Goal: Information Seeking & Learning: Learn about a topic

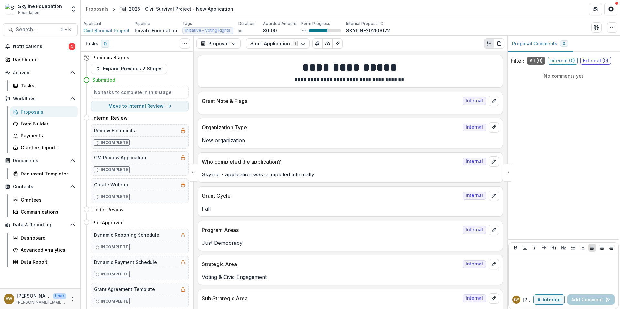
scroll to position [1290, 0]
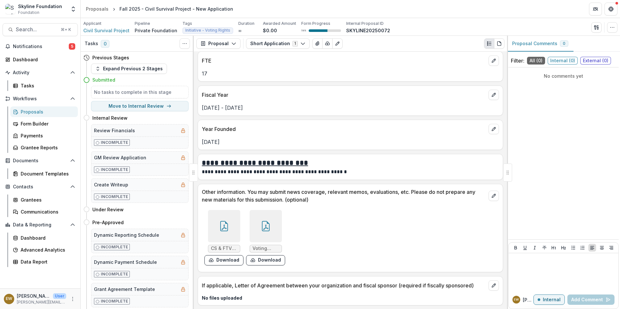
click at [188, 302] on div "Previous Stages Expand Previous 2 Stages Submitted No tasks to complete in this…" at bounding box center [137, 181] width 113 height 258
click at [49, 30] on span "Search..." at bounding box center [36, 29] width 41 height 6
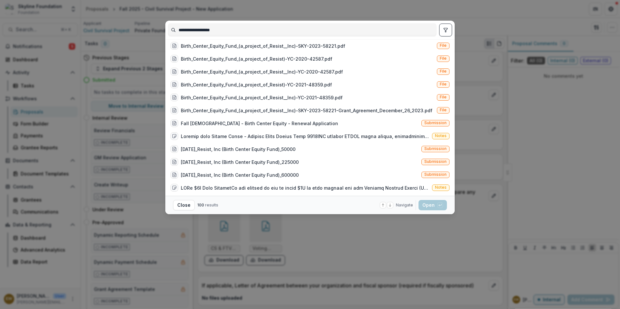
type input "**********"
click at [130, 137] on div "**********" at bounding box center [310, 154] width 620 height 309
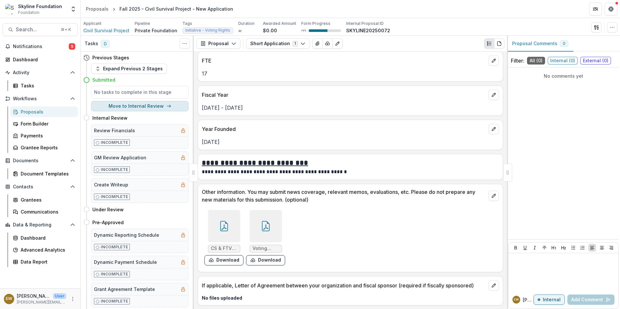
click at [142, 103] on button "Move to Internal Review" at bounding box center [140, 106] width 98 height 10
select select "**********"
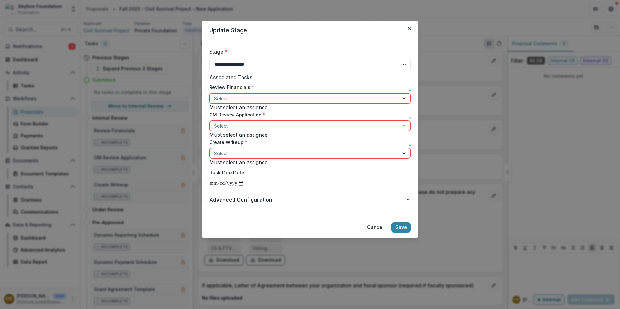
click at [255, 98] on div at bounding box center [304, 99] width 180 height 8
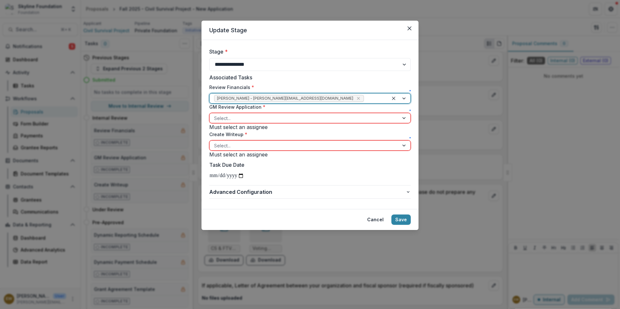
click at [251, 123] on div "Select..." at bounding box center [310, 118] width 202 height 10
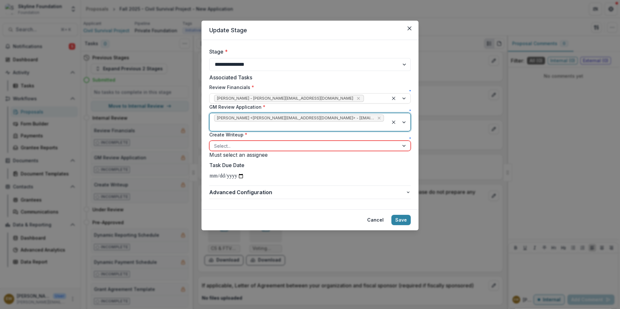
click at [254, 150] on div at bounding box center [304, 146] width 180 height 8
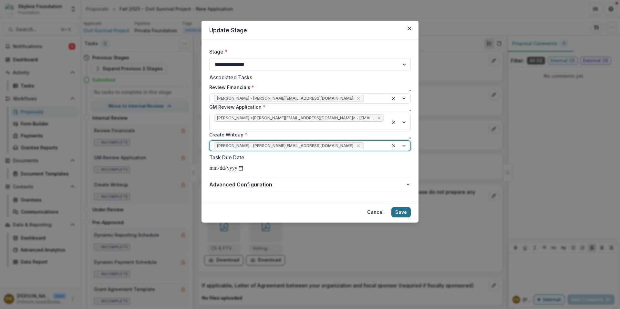
click at [405, 218] on button "Save" at bounding box center [400, 212] width 19 height 10
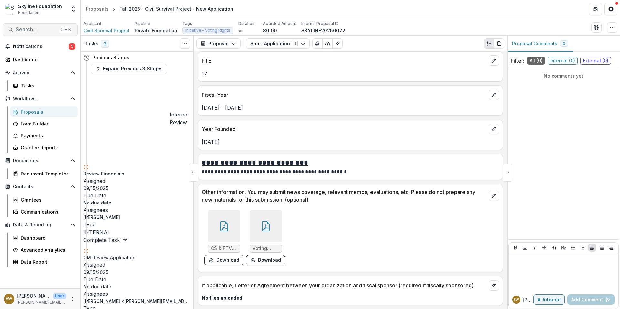
click at [28, 36] on button "Search... ⌘ + K" at bounding box center [40, 29] width 75 height 13
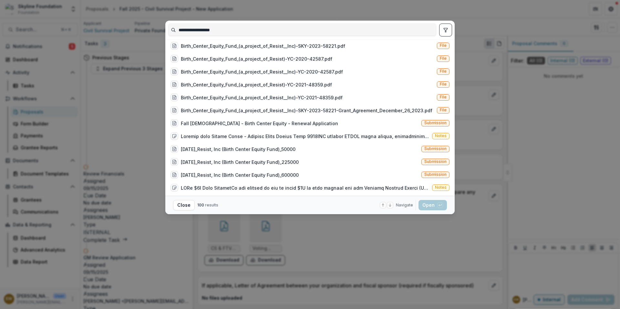
click at [181, 28] on input "**********" at bounding box center [302, 30] width 268 height 10
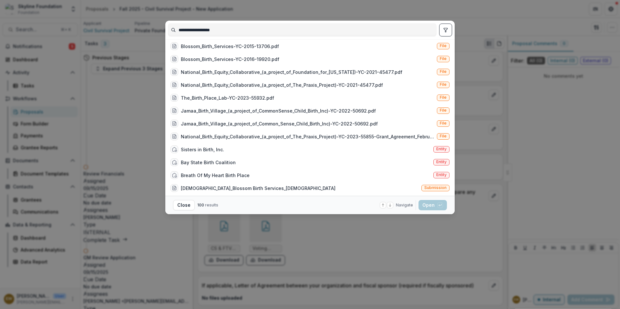
scroll to position [734, 0]
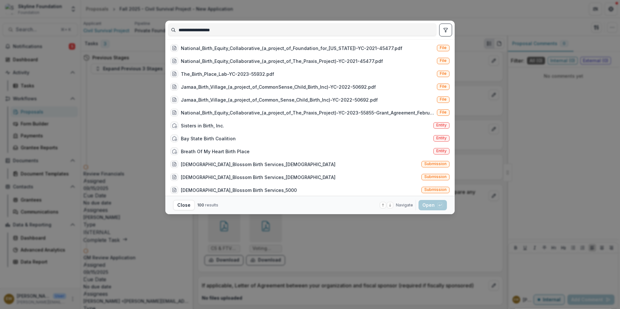
click at [233, 34] on input "**********" at bounding box center [302, 30] width 268 height 10
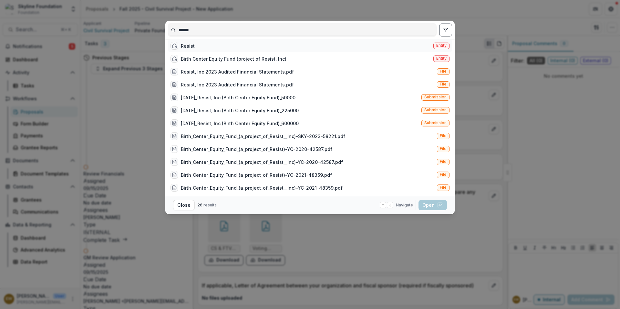
type input "******"
click at [218, 52] on div "Resist Entity" at bounding box center [310, 45] width 284 height 13
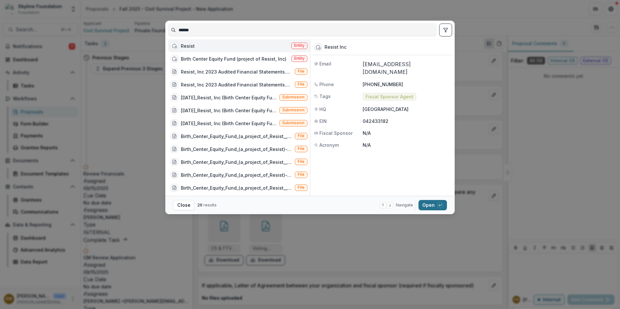
click at [425, 201] on button "Open with enter key" at bounding box center [433, 205] width 28 height 10
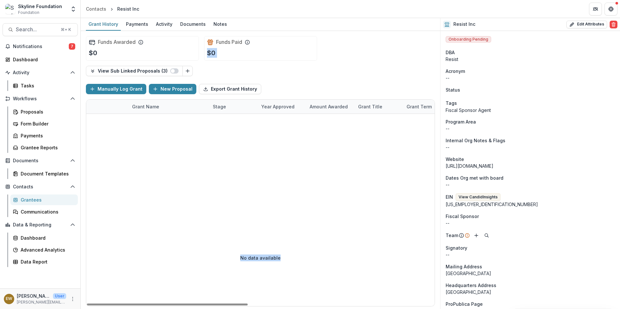
drag, startPoint x: 362, startPoint y: 56, endPoint x: 486, endPoint y: 251, distance: 231.4
click at [431, 262] on div "Funds Awarded $0 Funds Paid $0 View Sub Linked Proposals ( 3 ) Manually Log Gra…" at bounding box center [260, 170] width 359 height 278
click at [20, 30] on span "Search..." at bounding box center [36, 29] width 41 height 6
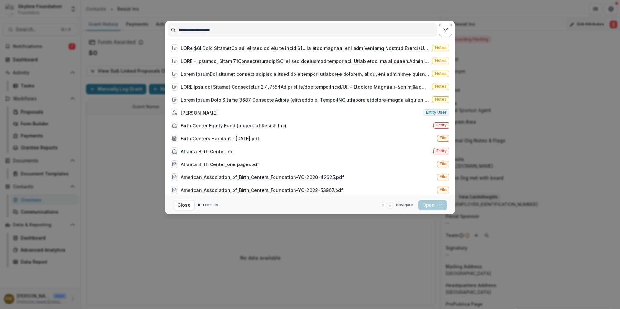
scroll to position [140, 0]
type input "**********"
click at [248, 129] on div "Birth Center Equity Fund (project of Resist, Inc)" at bounding box center [234, 125] width 106 height 7
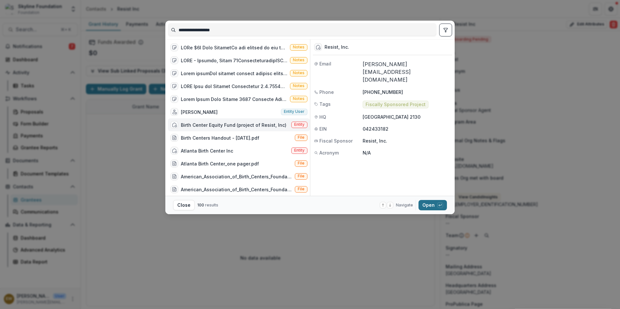
click at [428, 206] on button "Open with enter key" at bounding box center [433, 205] width 28 height 10
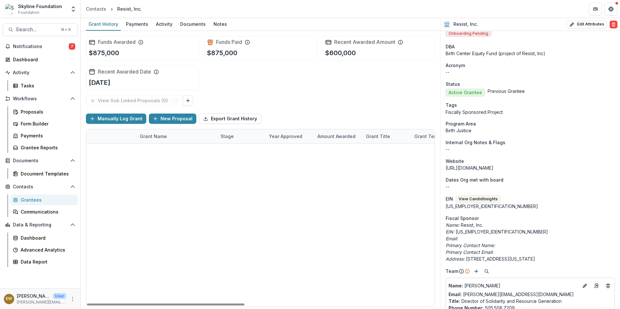
scroll to position [206, 0]
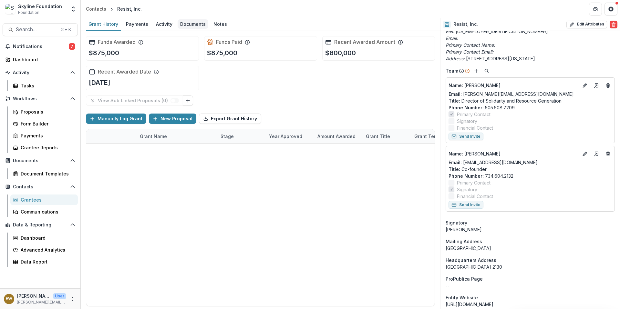
click at [187, 24] on div "Documents" at bounding box center [193, 23] width 31 height 9
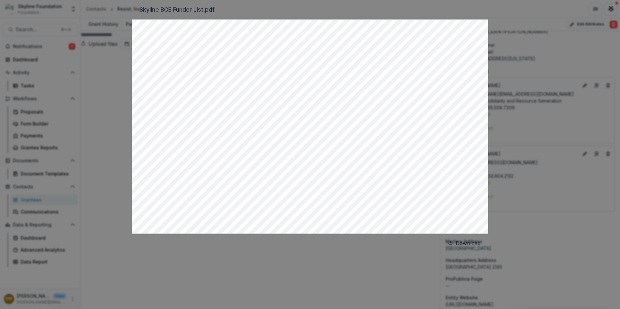
click at [106, 75] on div "Skyline BCE Funder List.pdf Download" at bounding box center [310, 154] width 620 height 309
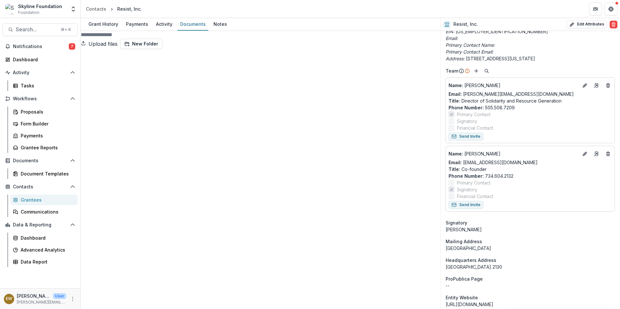
click at [91, 59] on span at bounding box center [260, 228] width 359 height 359
click at [113, 24] on div "Grant History" at bounding box center [103, 23] width 35 height 9
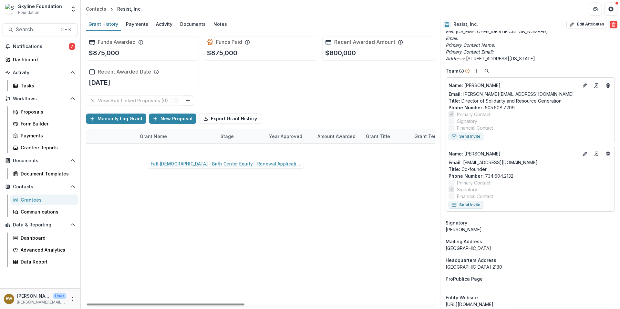
click at [180, 149] on link "Fall [DEMOGRAPHIC_DATA] - Birth Center Equity - Renewal Application" at bounding box center [184, 150] width 73 height 7
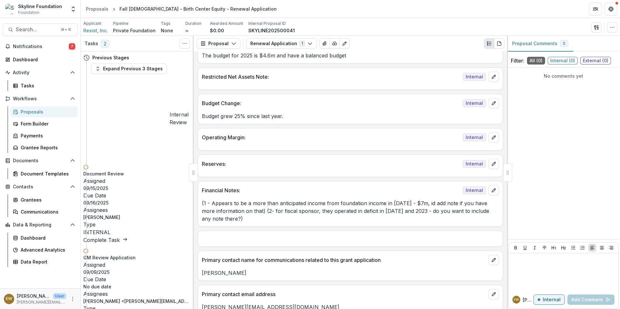
scroll to position [956, 0]
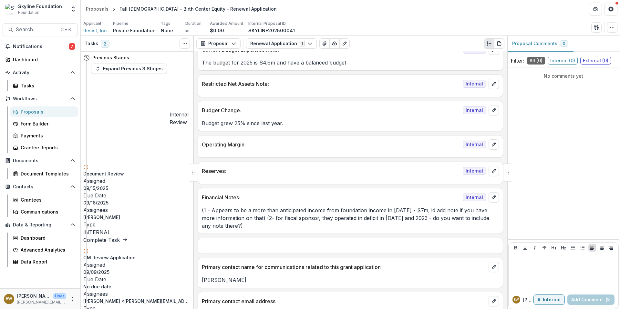
click at [233, 211] on p "(1 - Appears to be a more than anticipated income from foundation income in [DA…" at bounding box center [350, 218] width 297 height 23
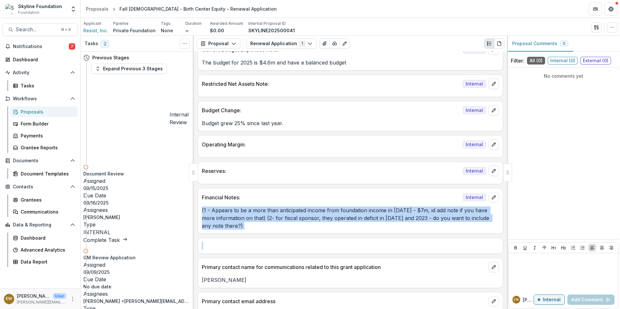
click at [233, 211] on p "(1 - Appears to be a more than anticipated income from foundation income in [DA…" at bounding box center [350, 218] width 297 height 23
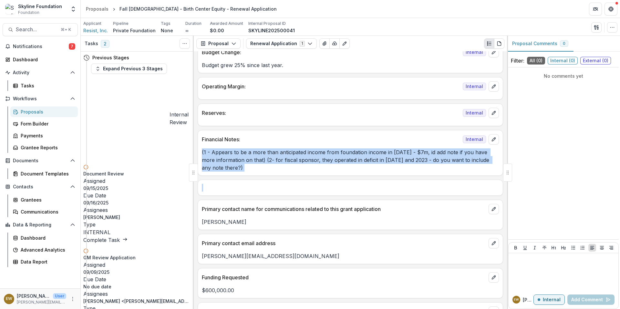
scroll to position [1013, 0]
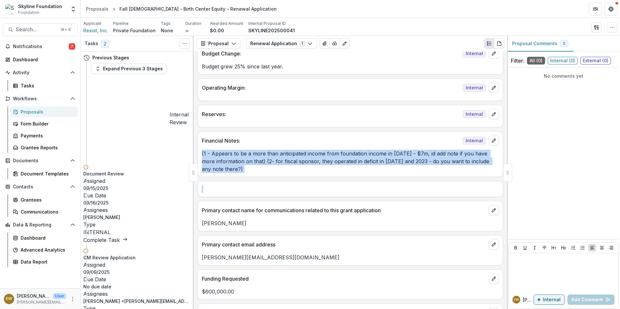
click at [312, 156] on p "(1 - Appears to be a more than anticipated income from foundation income in [DA…" at bounding box center [350, 161] width 297 height 23
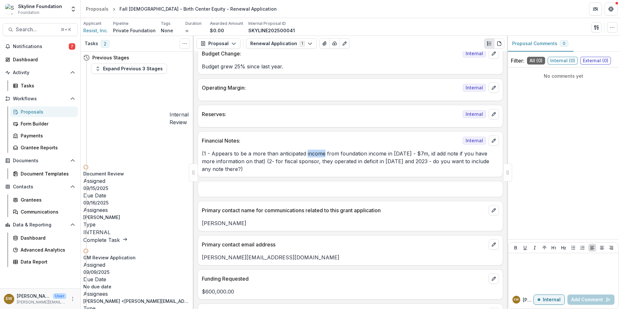
click at [312, 156] on p "(1 - Appears to be a more than anticipated income from foundation income in [DA…" at bounding box center [350, 161] width 297 height 23
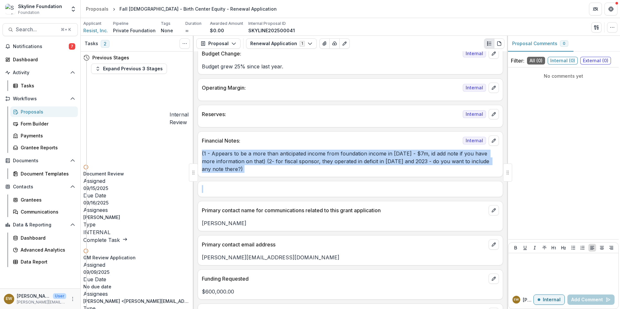
click at [312, 156] on p "(1 - Appears to be a more than anticipated income from foundation income in [DA…" at bounding box center [350, 161] width 297 height 23
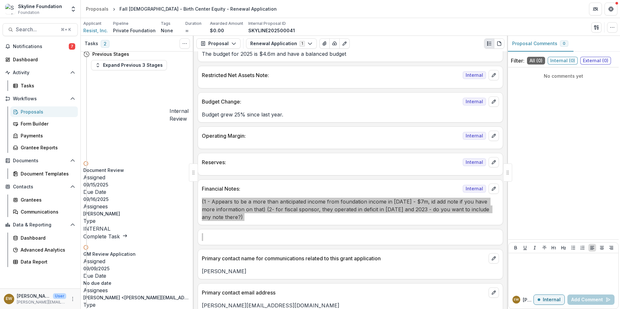
scroll to position [967, 0]
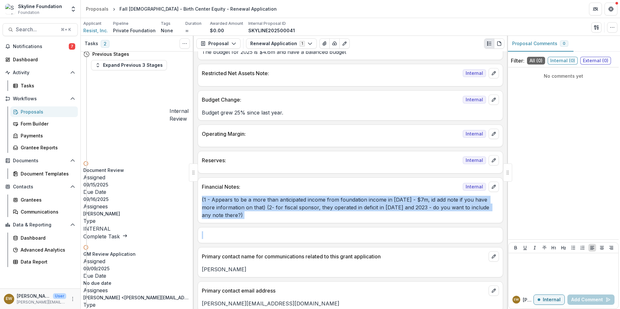
click at [393, 208] on p "(1 - Appears to be a more than anticipated income from foundation income in [DA…" at bounding box center [350, 207] width 297 height 23
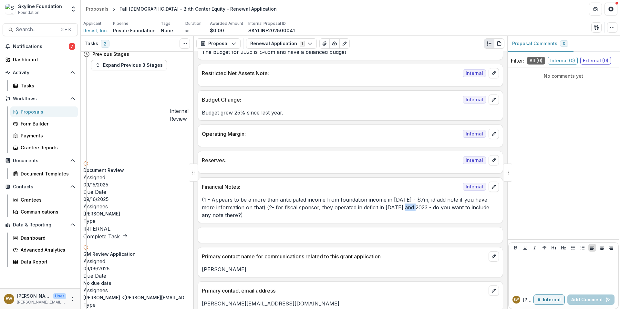
click at [393, 208] on p "(1 - Appears to be a more than anticipated income from foundation income in [DA…" at bounding box center [350, 207] width 297 height 23
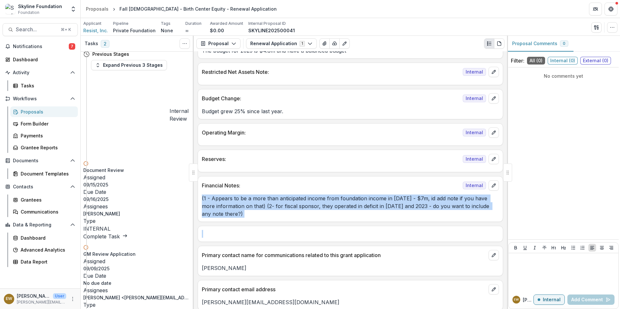
click at [393, 208] on p "(1 - Appears to be a more than anticipated income from foundation income in [DA…" at bounding box center [350, 206] width 297 height 23
click at [297, 205] on p "(1 - Appears to be a more than anticipated income from foundation income in [DA…" at bounding box center [350, 206] width 297 height 23
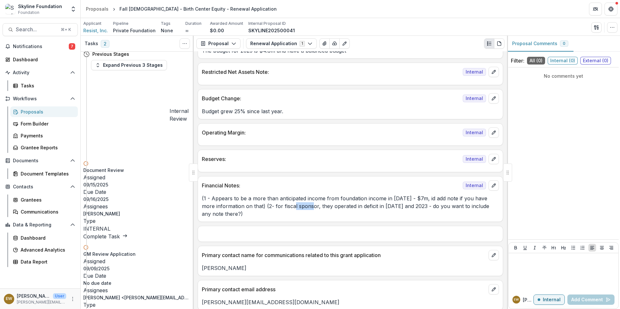
click at [297, 205] on p "(1 - Appears to be a more than anticipated income from foundation income in [DA…" at bounding box center [350, 206] width 297 height 23
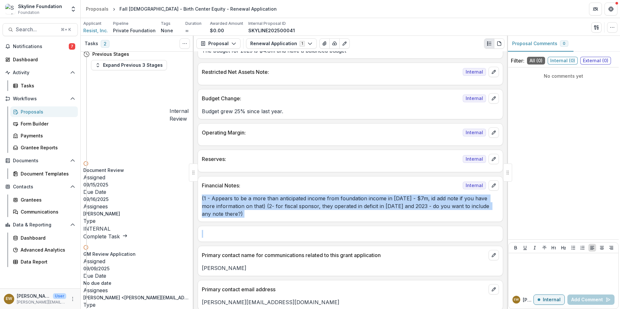
click at [297, 205] on p "(1 - Appears to be a more than anticipated income from foundation income in [DA…" at bounding box center [350, 206] width 297 height 23
click at [271, 206] on p "(1 - Appears to be a more than anticipated income from foundation income in [DA…" at bounding box center [350, 206] width 297 height 23
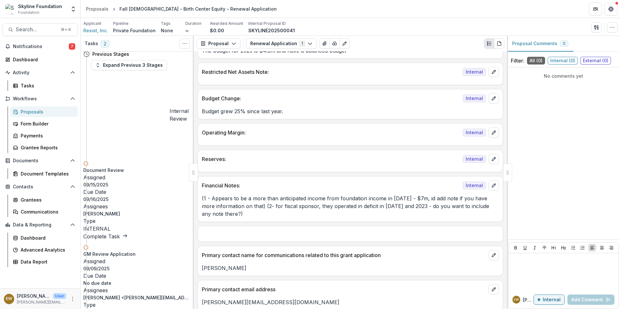
click at [249, 206] on p "(1 - Appears to be a more than anticipated income from foundation income in [DA…" at bounding box center [350, 206] width 297 height 23
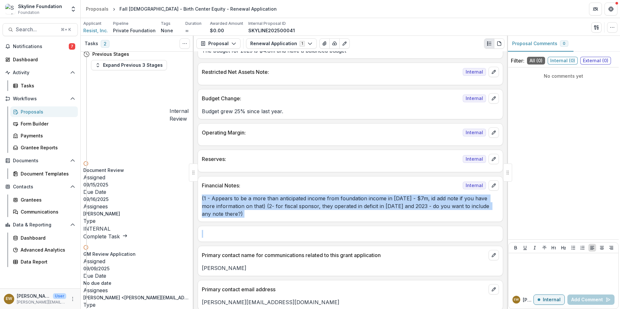
click at [249, 206] on p "(1 - Appears to be a more than anticipated income from foundation income in [DA…" at bounding box center [350, 206] width 297 height 23
click at [333, 206] on p "(1 - Appears to be a more than anticipated income from foundation income in [DA…" at bounding box center [350, 206] width 297 height 23
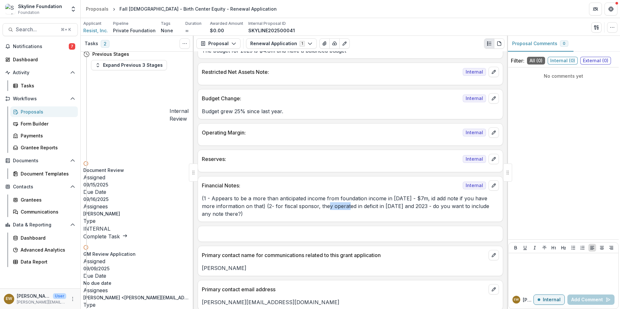
click at [333, 206] on p "(1 - Appears to be a more than anticipated income from foundation income in [DA…" at bounding box center [350, 206] width 297 height 23
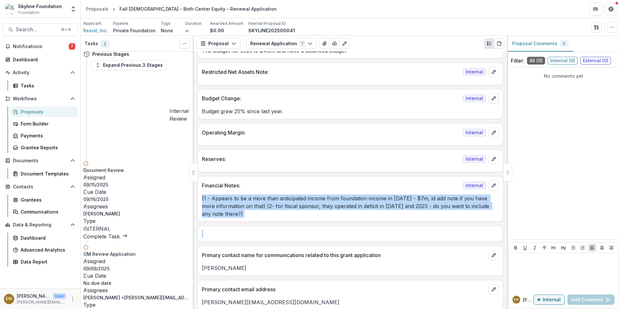
click at [333, 206] on p "(1 - Appears to be a more than anticipated income from foundation income in [DA…" at bounding box center [350, 206] width 297 height 23
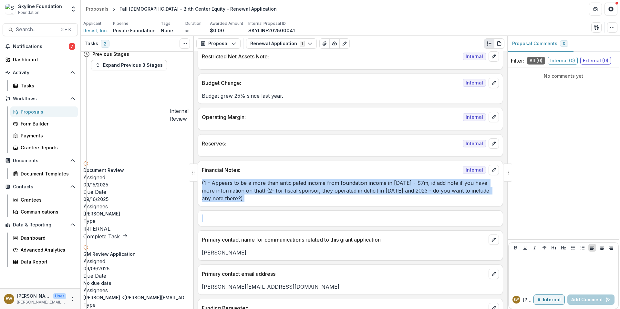
scroll to position [994, 0]
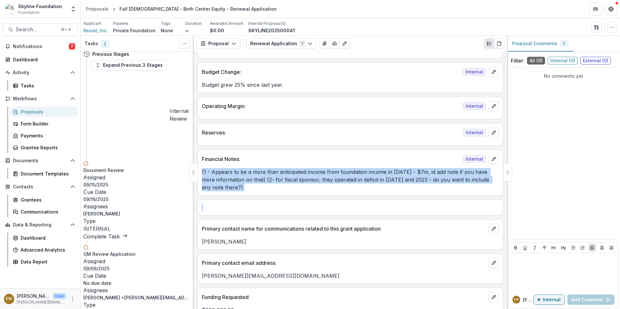
click at [334, 188] on p "(1 - Appears to be a more than anticipated income from foundation income in [DA…" at bounding box center [350, 179] width 297 height 23
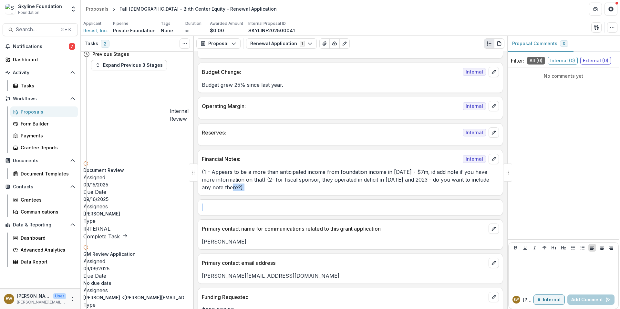
click at [334, 188] on p "(1 - Appears to be a more than anticipated income from foundation income in [DA…" at bounding box center [350, 179] width 297 height 23
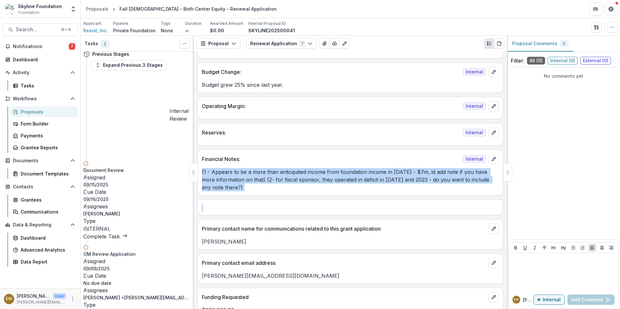
click at [334, 188] on p "(1 - Appears to be a more than anticipated income from foundation income in [DA…" at bounding box center [350, 179] width 297 height 23
click at [329, 185] on p "(1 - Appears to be a more than anticipated income from foundation income in [DA…" at bounding box center [350, 179] width 297 height 23
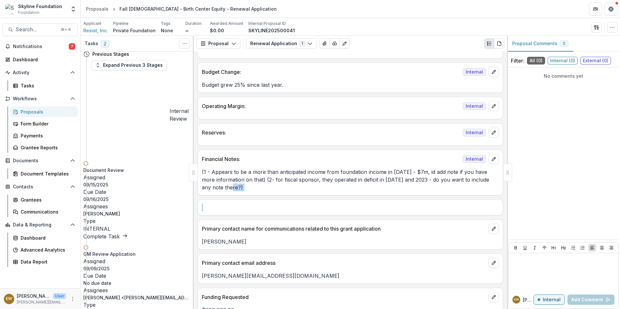
click at [329, 185] on p "(1 - Appears to be a more than anticipated income from foundation income in [DA…" at bounding box center [350, 179] width 297 height 23
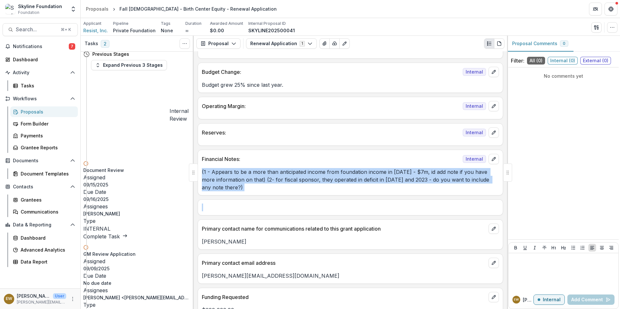
click at [329, 185] on p "(1 - Appears to be a more than anticipated income from foundation income in [DA…" at bounding box center [350, 179] width 297 height 23
click at [379, 182] on p "(1 - Appears to be a more than anticipated income from foundation income in [DA…" at bounding box center [350, 179] width 297 height 23
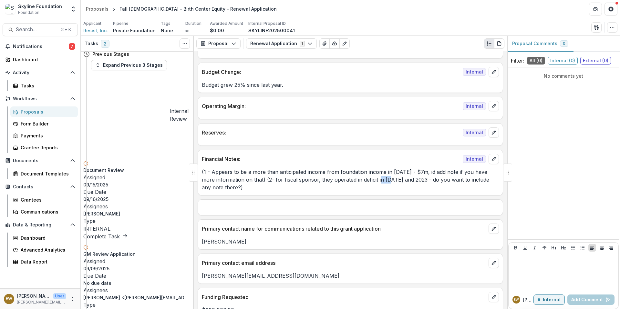
click at [379, 182] on p "(1 - Appears to be a more than anticipated income from foundation income in [DA…" at bounding box center [350, 179] width 297 height 23
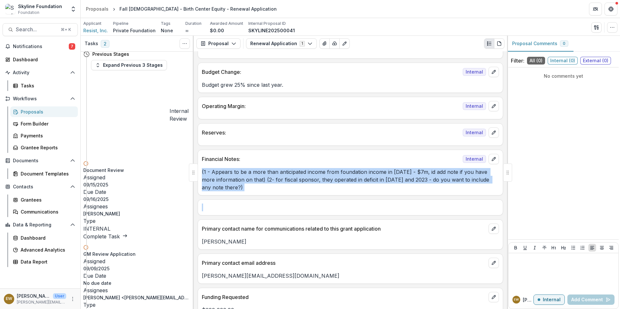
click at [379, 182] on p "(1 - Appears to be a more than anticipated income from foundation income in [DA…" at bounding box center [350, 179] width 297 height 23
click at [349, 171] on p "(1 - Appears to be a more than anticipated income from foundation income in [DA…" at bounding box center [350, 179] width 297 height 23
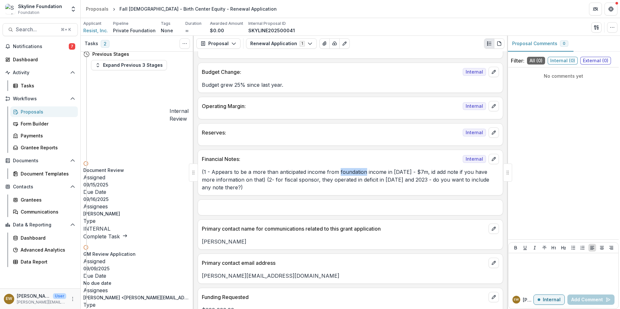
click at [349, 171] on p "(1 - Appears to be a more than anticipated income from foundation income in [DA…" at bounding box center [350, 179] width 297 height 23
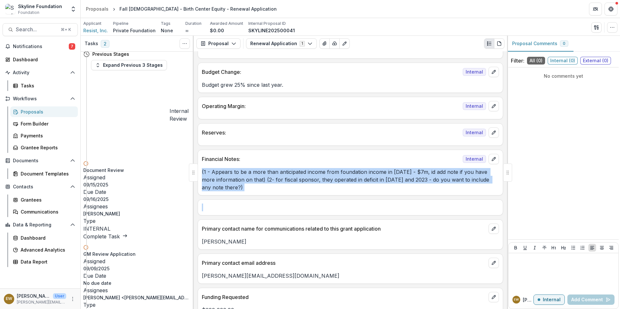
click at [349, 171] on p "(1 - Appears to be a more than anticipated income from foundation income in [DA…" at bounding box center [350, 179] width 297 height 23
click at [312, 174] on p "(1 - Appears to be a more than anticipated income from foundation income in [DA…" at bounding box center [350, 179] width 297 height 23
drag, startPoint x: 320, startPoint y: 174, endPoint x: 397, endPoint y: 184, distance: 77.6
click at [397, 184] on p "(1 - Appears to be a more than anticipated income from foundation income in [DA…" at bounding box center [350, 179] width 297 height 23
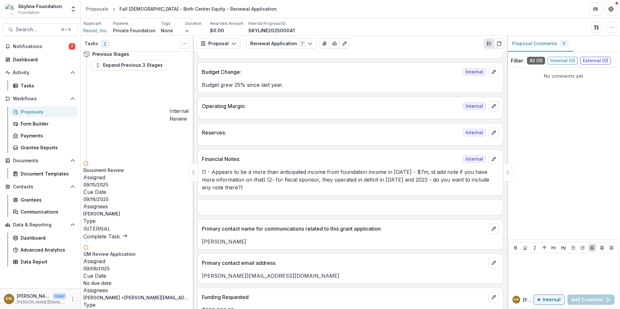
click at [275, 172] on p "(1 - Appears to be a more than anticipated income from foundation income in [DA…" at bounding box center [350, 179] width 297 height 23
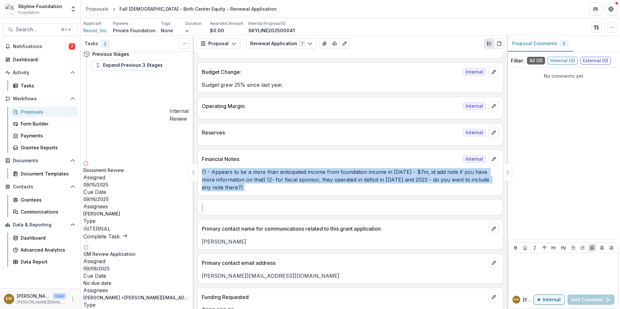
click at [275, 172] on p "(1 - Appears to be a more than anticipated income from foundation income in [DA…" at bounding box center [350, 179] width 297 height 23
click at [250, 175] on p "(1 - Appears to be a more than anticipated income from foundation income in [DA…" at bounding box center [350, 179] width 297 height 23
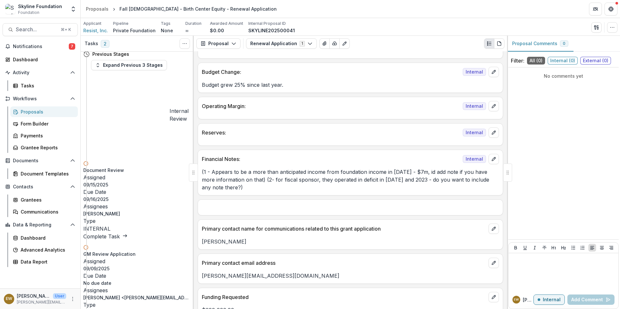
click at [250, 175] on p "(1 - Appears to be a more than anticipated income from foundation income in [DA…" at bounding box center [350, 179] width 297 height 23
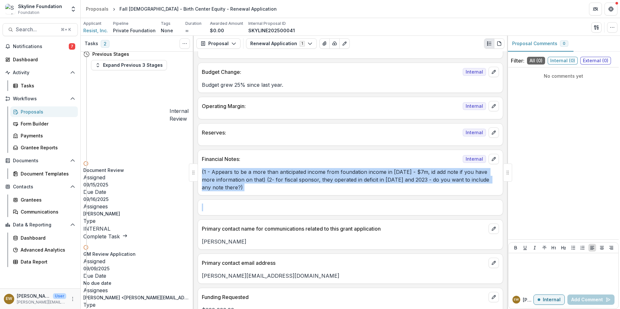
click at [250, 175] on p "(1 - Appears to be a more than anticipated income from foundation income in [DA…" at bounding box center [350, 179] width 297 height 23
click at [326, 175] on p "(1 - Appears to be a more than anticipated income from foundation income in [DA…" at bounding box center [350, 179] width 297 height 23
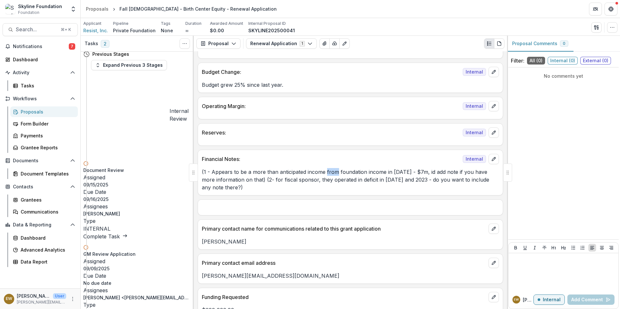
click at [326, 175] on p "(1 - Appears to be a more than anticipated income from foundation income in [DA…" at bounding box center [350, 179] width 297 height 23
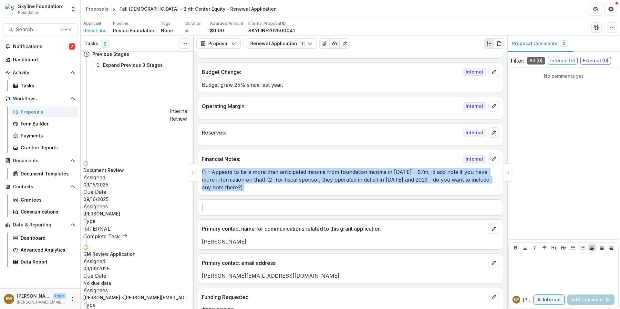
click at [326, 175] on p "(1 - Appears to be a more than anticipated income from foundation income in [DA…" at bounding box center [350, 179] width 297 height 23
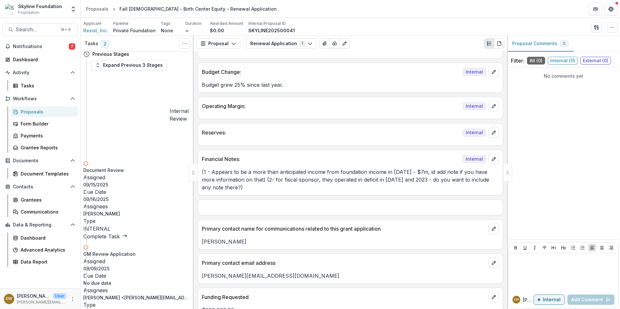
click at [308, 180] on p "(1 - Appears to be a more than anticipated income from foundation income in [DA…" at bounding box center [350, 179] width 297 height 23
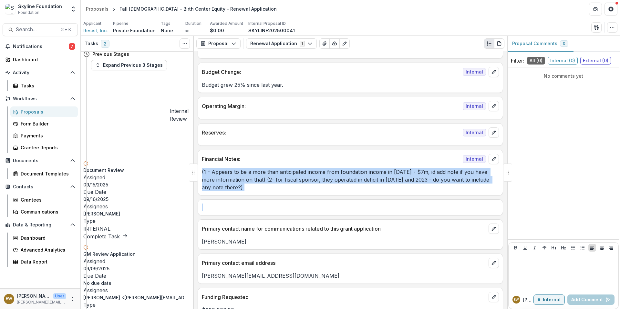
click at [308, 180] on p "(1 - Appears to be a more than anticipated income from foundation income in [DA…" at bounding box center [350, 179] width 297 height 23
click at [306, 180] on p "(1 - Appears to be a more than anticipated income from foundation income in [DA…" at bounding box center [350, 179] width 297 height 23
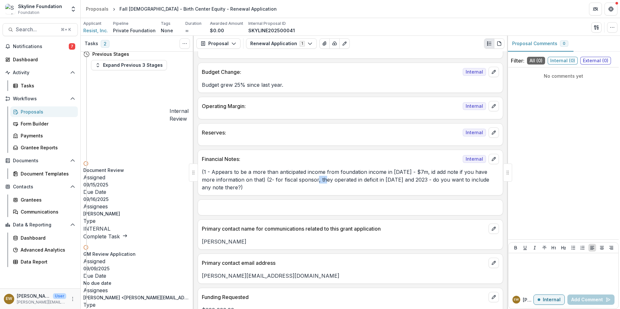
click at [306, 180] on p "(1 - Appears to be a more than anticipated income from foundation income in [DA…" at bounding box center [350, 179] width 297 height 23
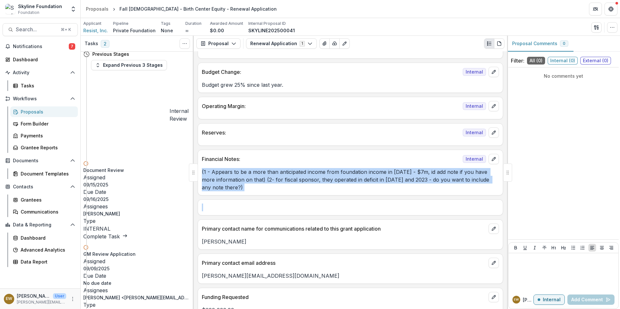
click at [306, 180] on p "(1 - Appears to be a more than anticipated income from foundation income in [DA…" at bounding box center [350, 179] width 297 height 23
click at [298, 182] on p "(1 - Appears to be a more than anticipated income from foundation income in [DA…" at bounding box center [350, 179] width 297 height 23
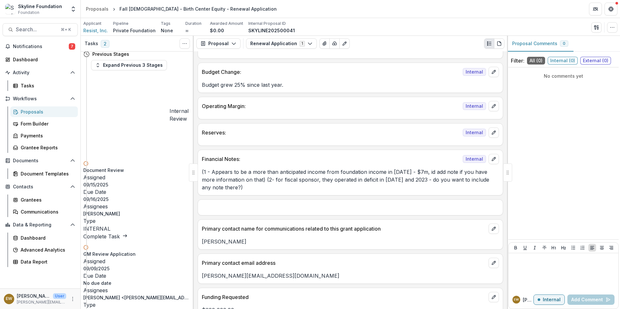
click at [299, 179] on p "(1 - Appears to be a more than anticipated income from foundation income in [DA…" at bounding box center [350, 179] width 297 height 23
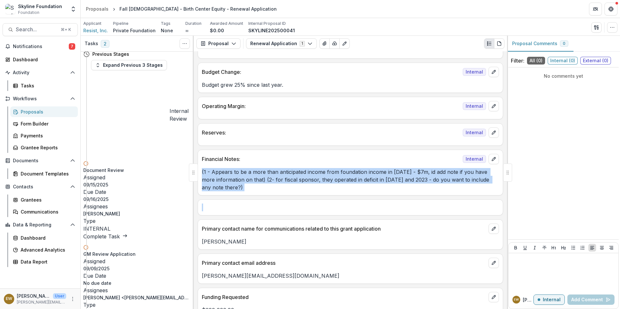
click at [299, 179] on p "(1 - Appears to be a more than anticipated income from foundation income in [DA…" at bounding box center [350, 179] width 297 height 23
click at [322, 179] on p "(1 - Appears to be a more than anticipated income from foundation income in [DA…" at bounding box center [350, 179] width 297 height 23
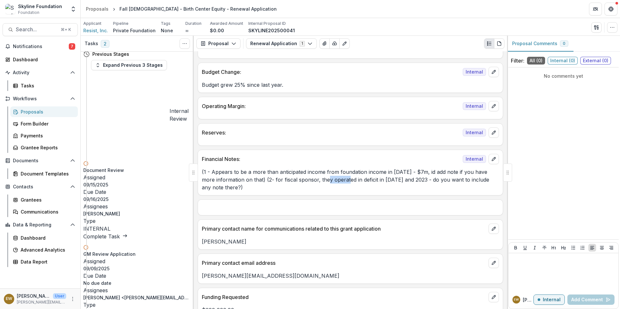
click at [322, 179] on p "(1 - Appears to be a more than anticipated income from foundation income in [DA…" at bounding box center [350, 179] width 297 height 23
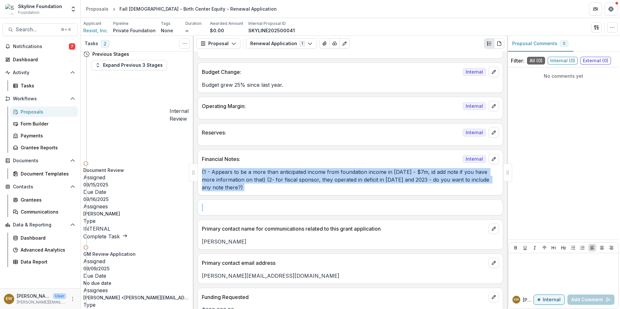
click at [322, 179] on p "(1 - Appears to be a more than anticipated income from foundation income in [DA…" at bounding box center [350, 179] width 297 height 23
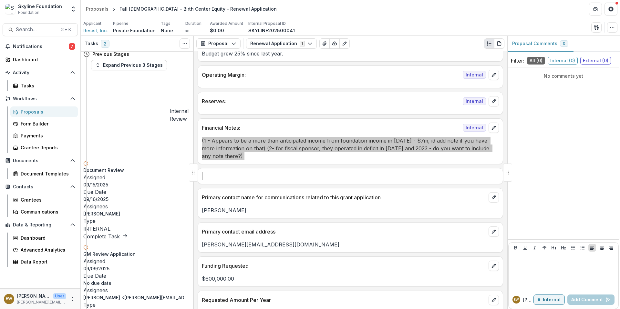
scroll to position [1067, 0]
